Goal: Task Accomplishment & Management: Manage account settings

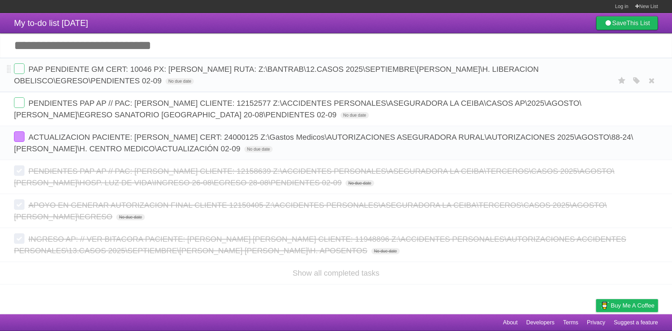
drag, startPoint x: 636, startPoint y: 85, endPoint x: 593, endPoint y: 89, distance: 44.0
click at [636, 85] on icon "button" at bounding box center [636, 80] width 10 height 9
click at [579, 80] on label "Blue" at bounding box center [578, 81] width 8 height 8
click at [22, 69] on label at bounding box center [19, 68] width 10 height 10
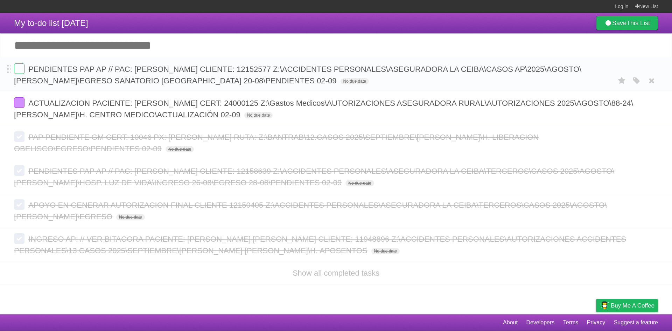
copy span "Z:\ACCIDENTES PERSONALES\ASEGURADORA LA CEIBA\CASOS AP\2025\AGOSTO\[PERSON_NAME…"
drag, startPoint x: 469, startPoint y: 82, endPoint x: 360, endPoint y: 70, distance: 109.8
click at [360, 70] on span "PENDIENTES PAP AP // PAC: [PERSON_NAME] CLIENTE: 12152577 Z:\ACCIDENTES PERSONA…" at bounding box center [297, 75] width 567 height 20
drag, startPoint x: 325, startPoint y: 70, endPoint x: 356, endPoint y: 72, distance: 30.8
click at [356, 72] on span "PENDIENTES PAP AP // PAC: [PERSON_NAME] CLIENTE: 12152577 Z:\ACCIDENTES PERSONA…" at bounding box center [297, 75] width 567 height 20
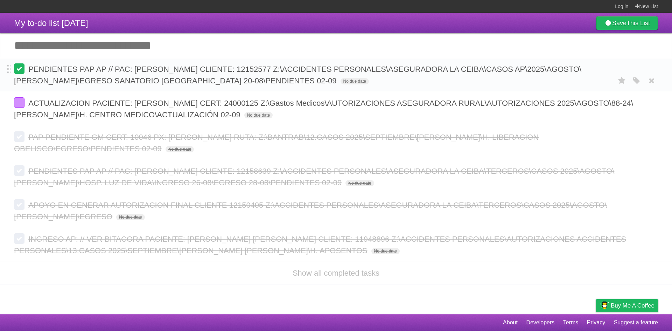
click at [18, 69] on label at bounding box center [19, 68] width 10 height 10
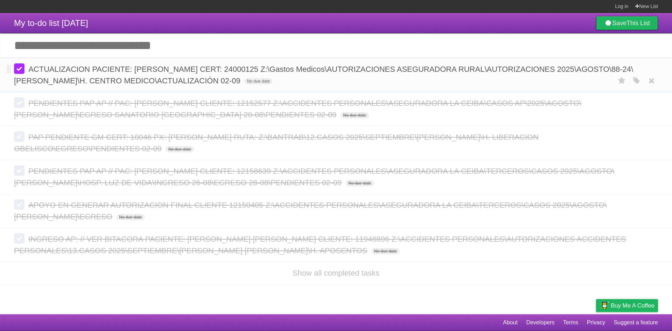
click at [22, 73] on label at bounding box center [19, 68] width 10 height 10
